Goal: Task Accomplishment & Management: Manage account settings

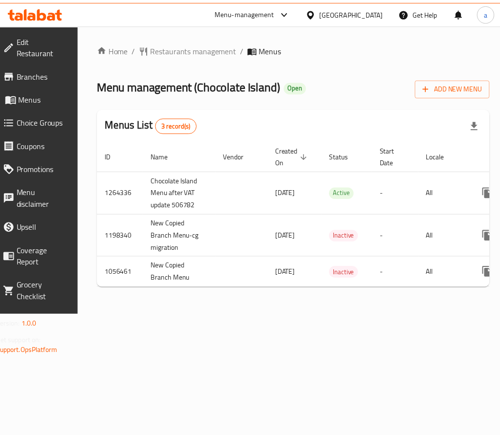
scroll to position [0, 102]
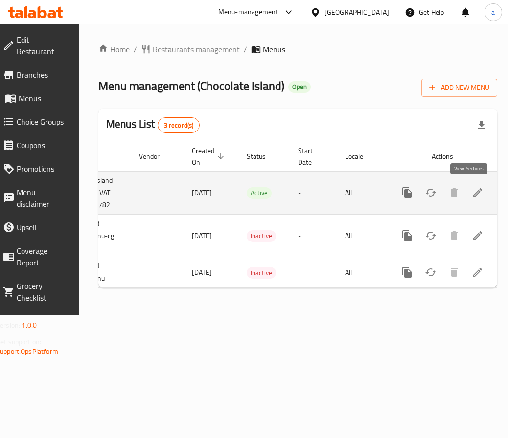
click at [474, 195] on icon "enhanced table" at bounding box center [478, 193] width 12 height 12
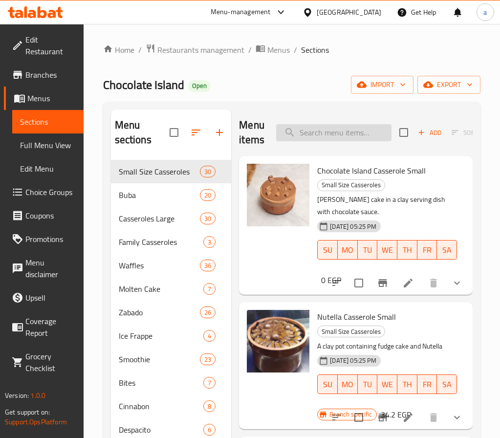
click at [317, 135] on input "search" at bounding box center [333, 132] width 115 height 17
paste input "طاجن مانجو"
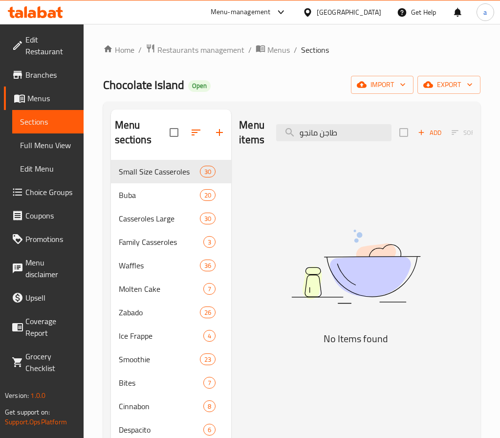
type input "طاجن مانجو"
click at [352, 136] on input "طاجن مانجو" at bounding box center [333, 132] width 115 height 17
drag, startPoint x: 352, startPoint y: 136, endPoint x: 214, endPoint y: 140, distance: 138.5
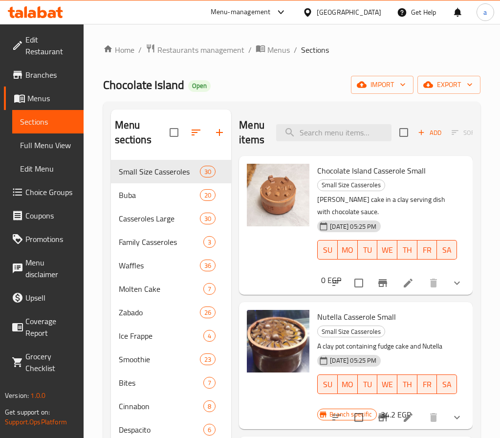
click at [58, 184] on link "Choice Groups" at bounding box center [44, 191] width 80 height 23
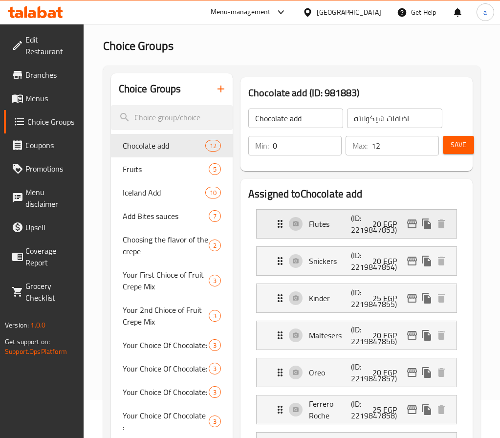
scroll to position [49, 0]
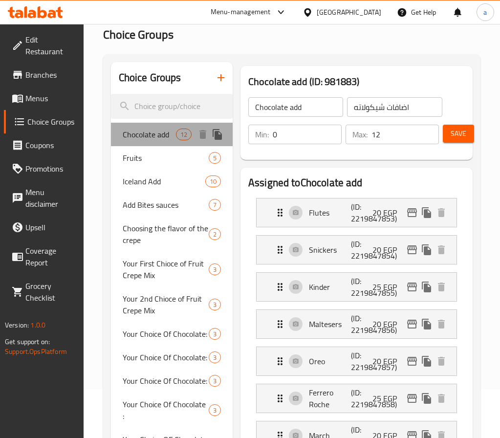
click at [157, 138] on span "Chocolate add" at bounding box center [149, 135] width 53 height 12
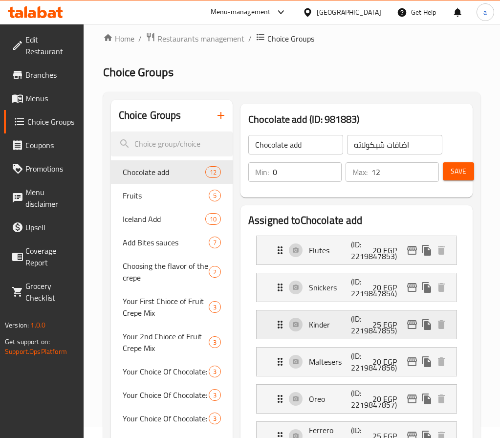
scroll to position [0, 0]
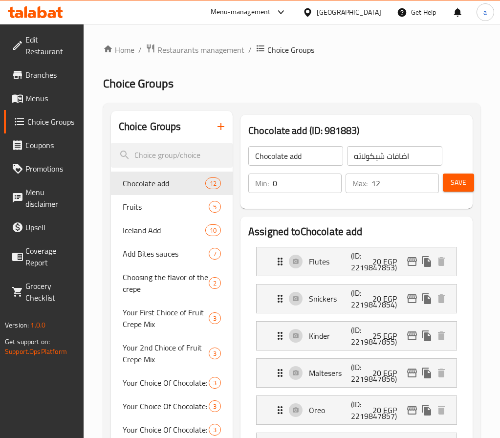
click at [244, 111] on div "Chocolate add (ID: 981883) Chocolate add ​ اضافات شيكولاته ​ Min: 0 ​ Max: 12 ​…" at bounding box center [357, 162] width 240 height 102
click at [157, 211] on span "Fruits" at bounding box center [151, 207] width 57 height 12
type input "Fruits"
type input "فواكه"
type input "5"
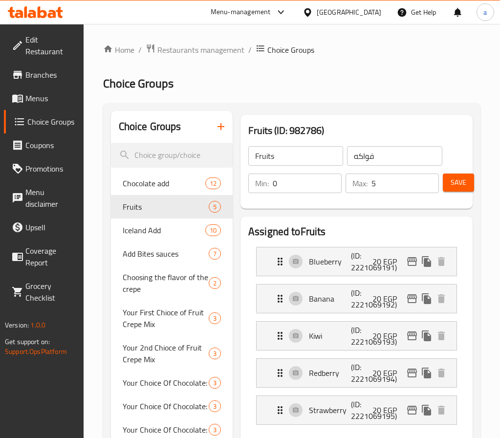
click at [359, 230] on h2 "Assigned to Fruits" at bounding box center [356, 232] width 217 height 15
click at [139, 231] on span "Iceland Add" at bounding box center [149, 231] width 53 height 12
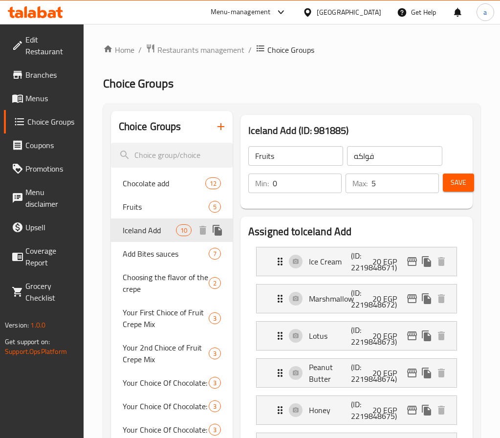
type input "Iceland Add"
type input "اضافات ايسلند"
type input "10"
click at [244, 128] on div "Iceland Add (ID: 981885) [GEOGRAPHIC_DATA] Add ​ اضافات ايسلند ​ Min: 0 ​ Max: …" at bounding box center [357, 162] width 232 height 94
click at [190, 55] on span "Restaurants management" at bounding box center [201, 50] width 87 height 12
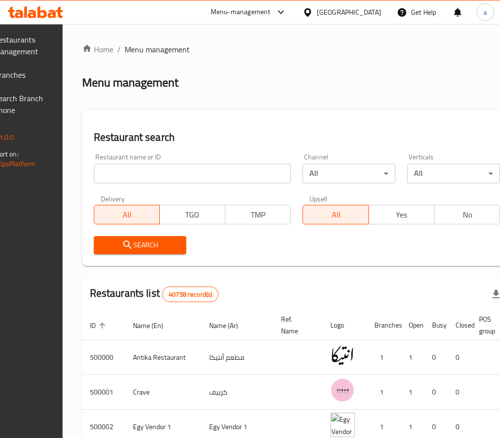
click at [45, 74] on span "Branches" at bounding box center [19, 75] width 50 height 12
